Goal: Task Accomplishment & Management: Manage account settings

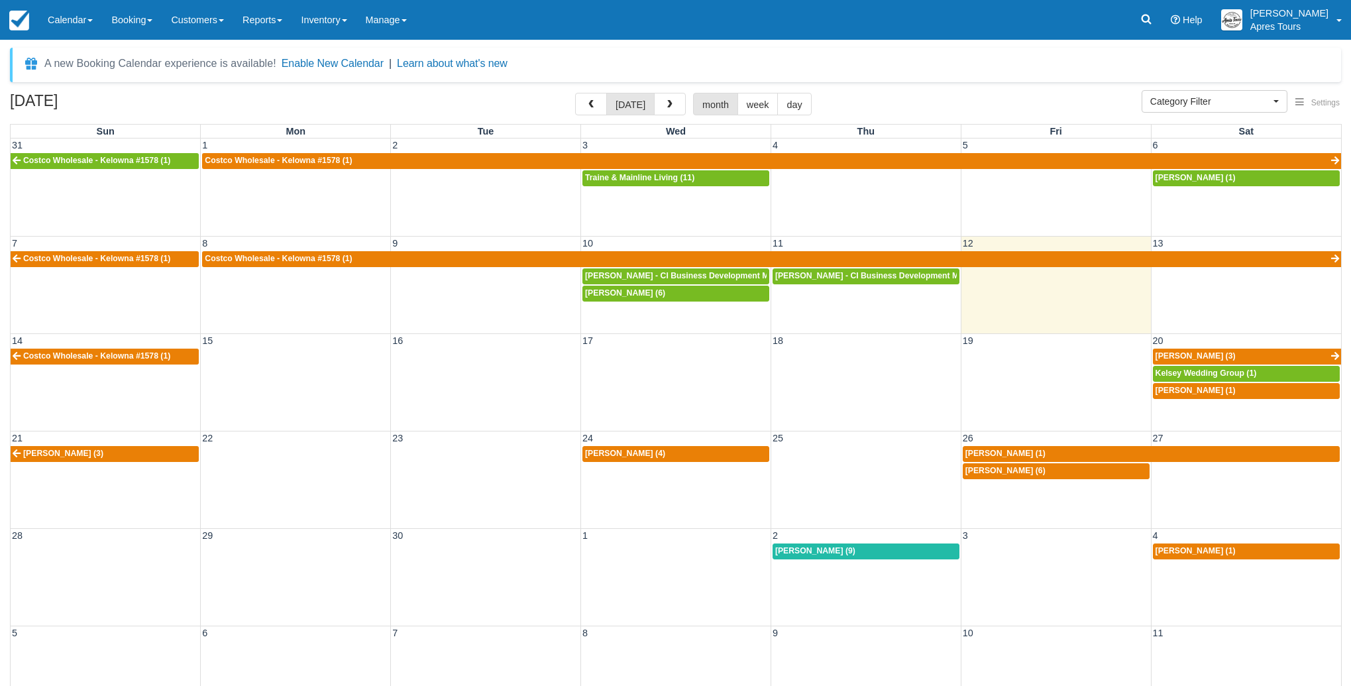
select select
click at [1020, 474] on span "Leane Parker (6)" at bounding box center [1005, 470] width 80 height 9
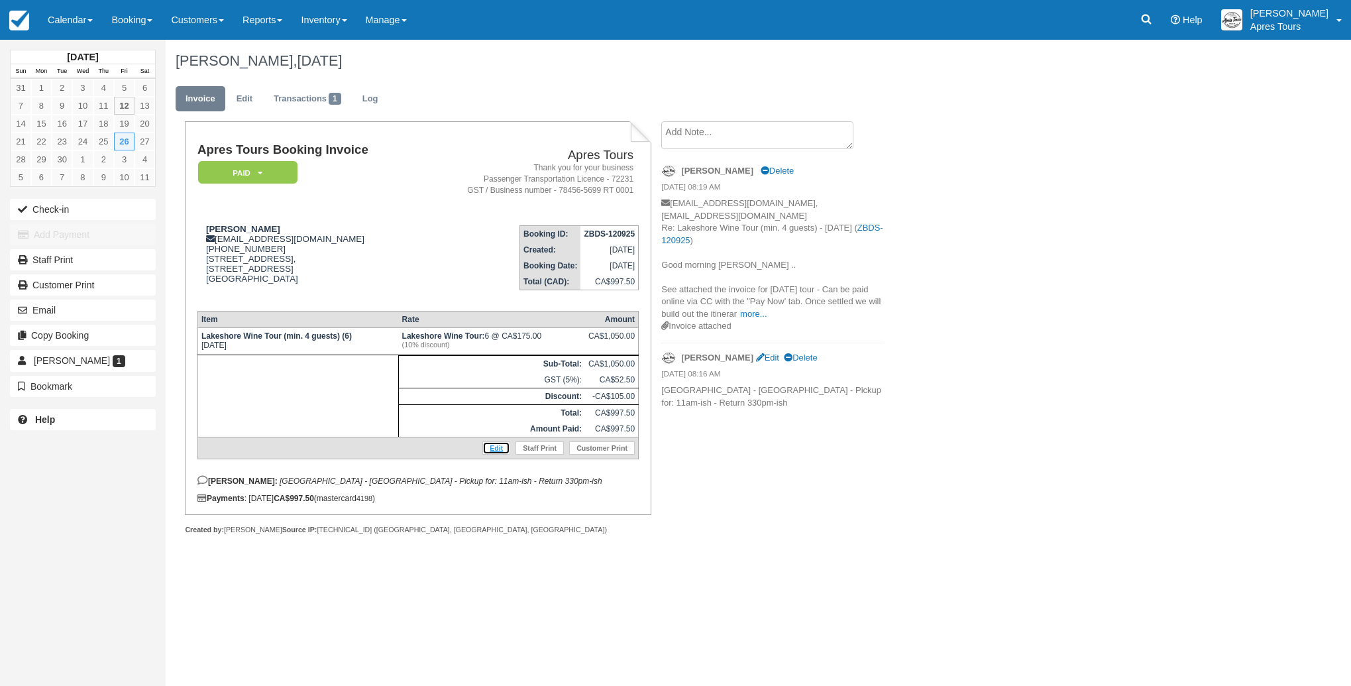
click at [502, 455] on link "Edit" at bounding box center [496, 447] width 28 height 13
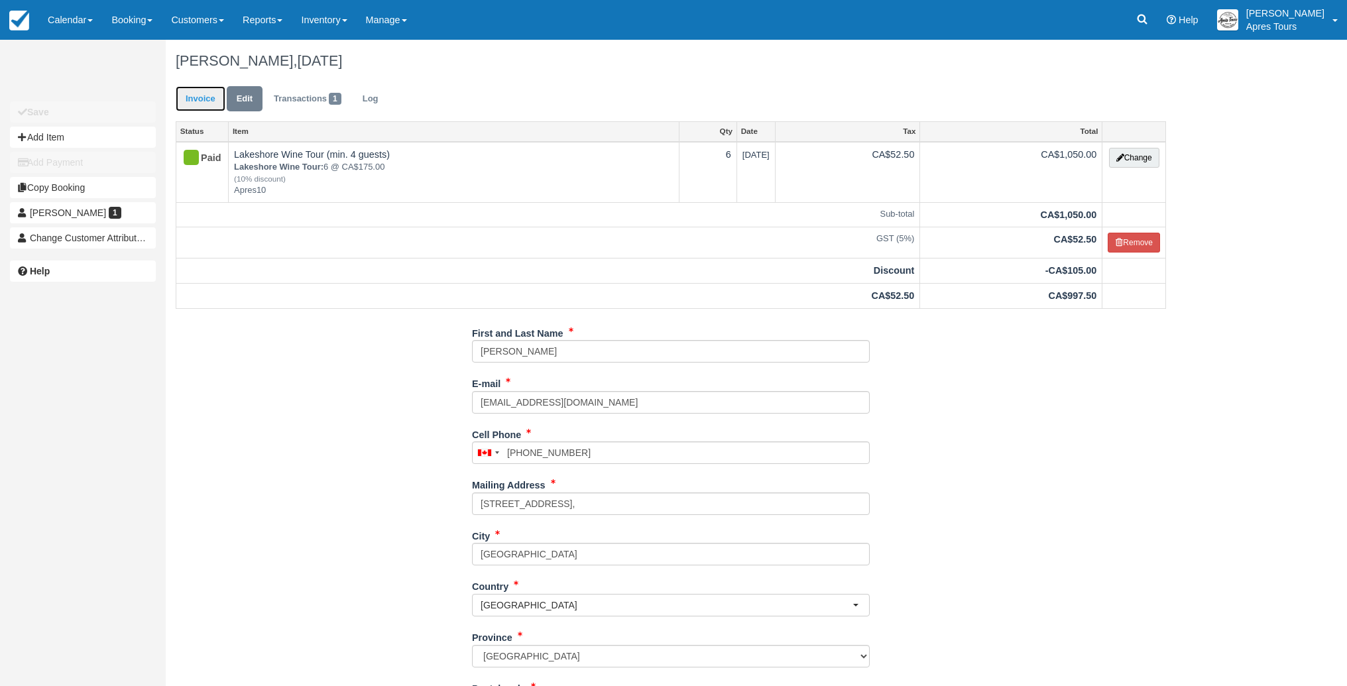
click at [201, 106] on link "Invoice" at bounding box center [201, 99] width 50 height 26
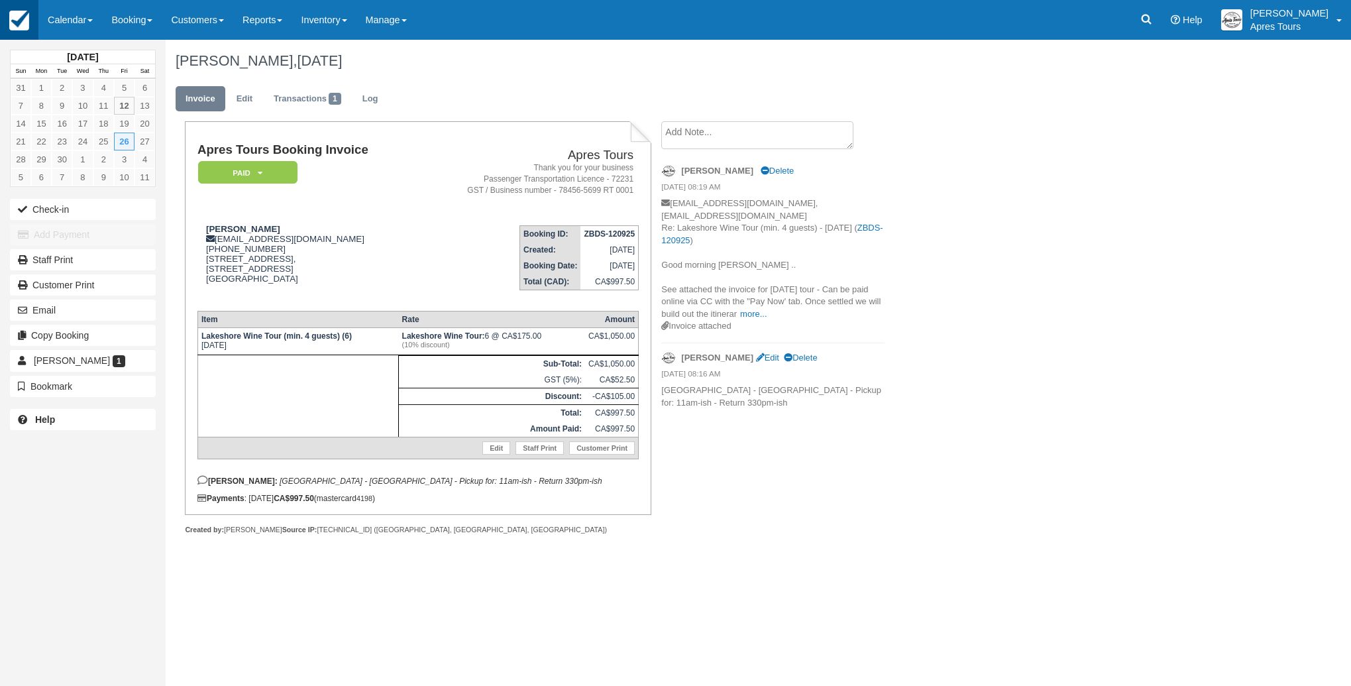
click at [27, 20] on img at bounding box center [19, 21] width 20 height 20
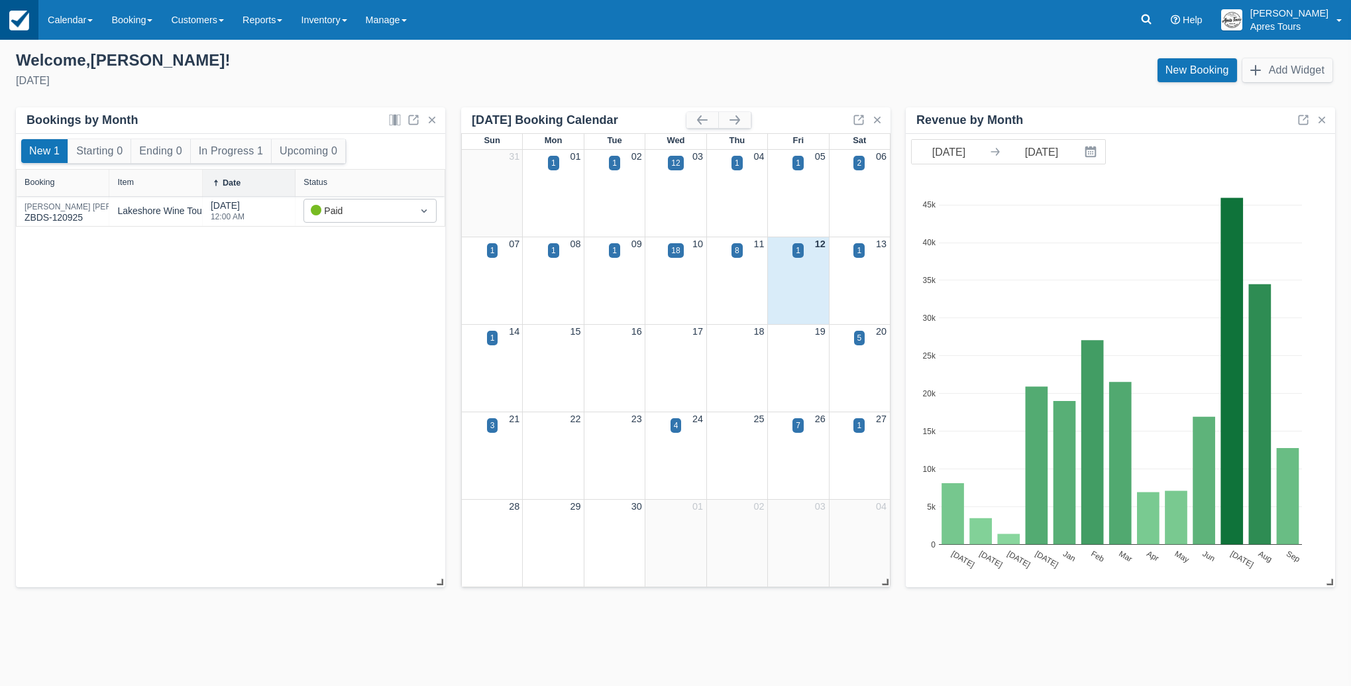
click at [24, 26] on img at bounding box center [19, 21] width 20 height 20
